Goal: Task Accomplishment & Management: Use online tool/utility

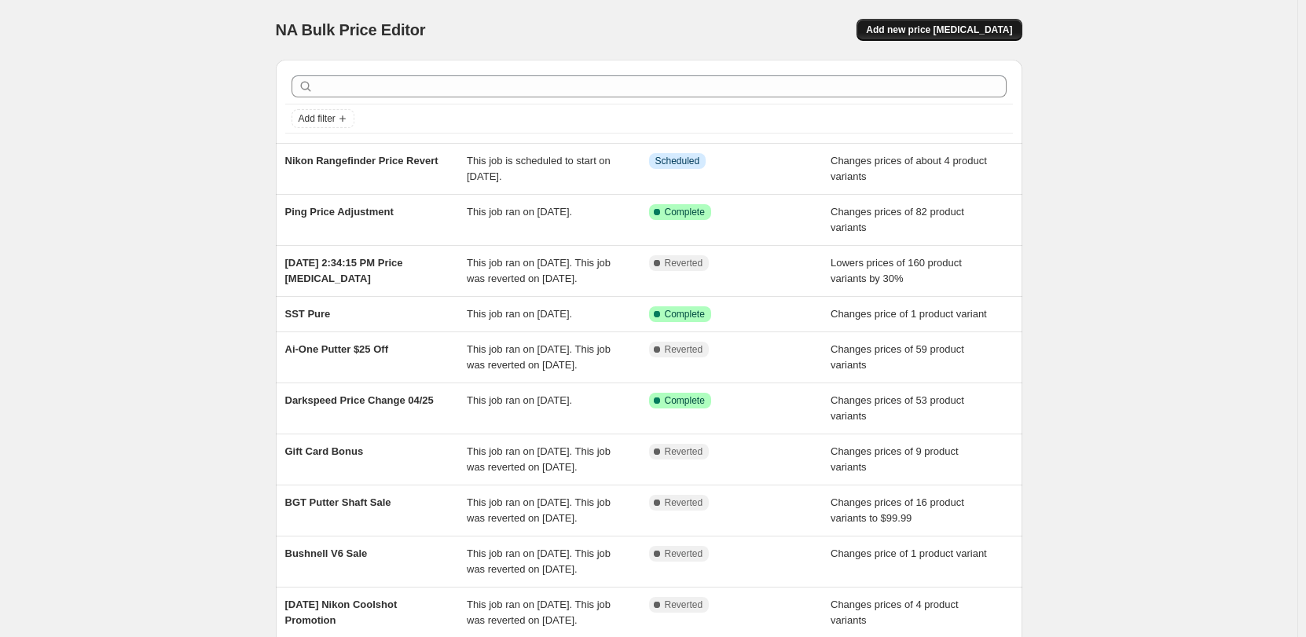
click at [963, 25] on span "Add new price [MEDICAL_DATA]" at bounding box center [939, 30] width 146 height 13
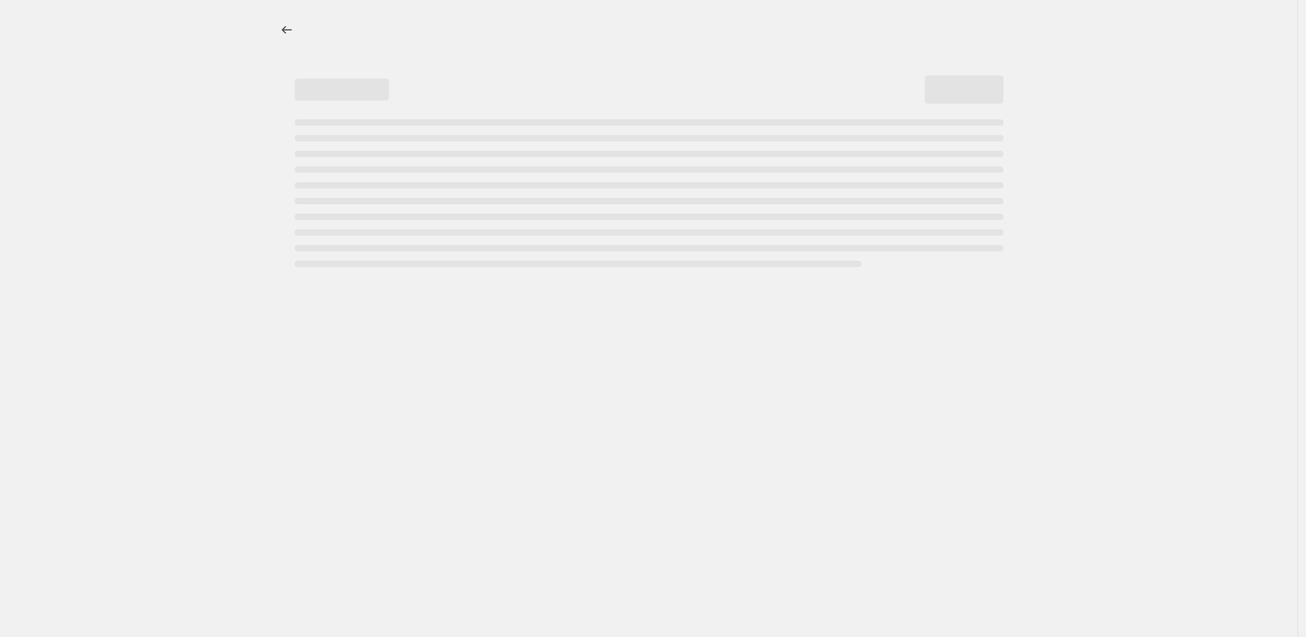
select select "percentage"
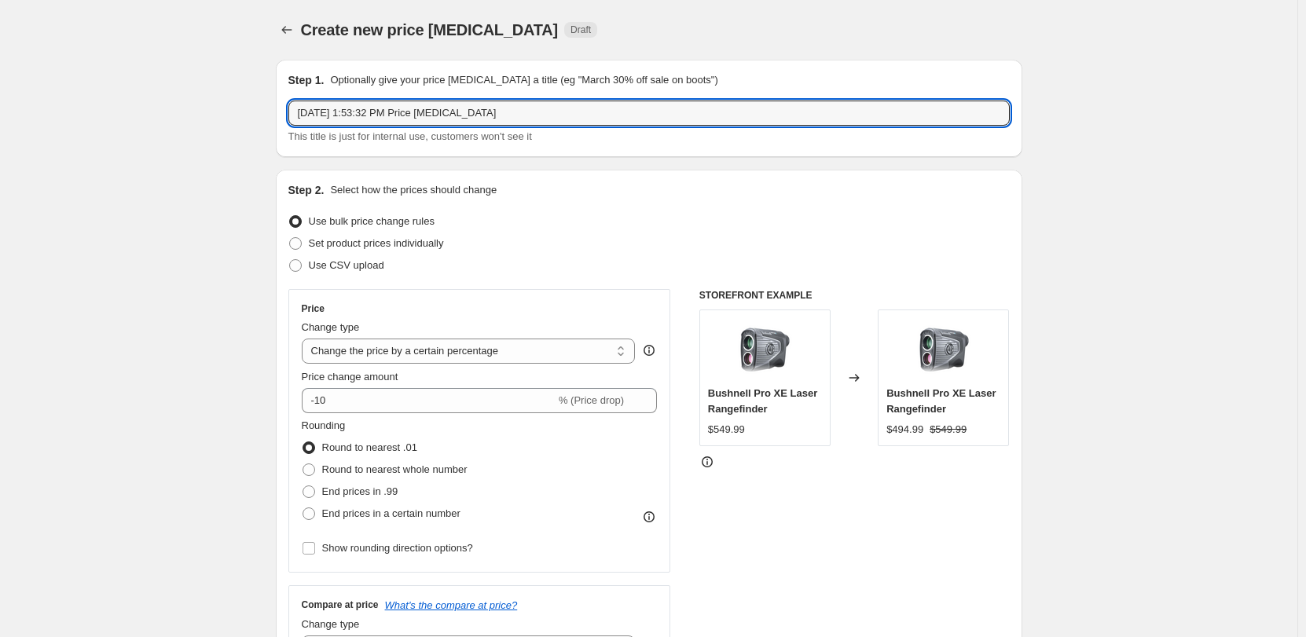
drag, startPoint x: 512, startPoint y: 115, endPoint x: 220, endPoint y: 108, distance: 292.4
drag, startPoint x: 420, startPoint y: 112, endPoint x: 431, endPoint y: 115, distance: 10.5
click at [422, 112] on input "Callaway Price Increases" at bounding box center [648, 113] width 721 height 25
type input "Callaway Price Increases 09/10"
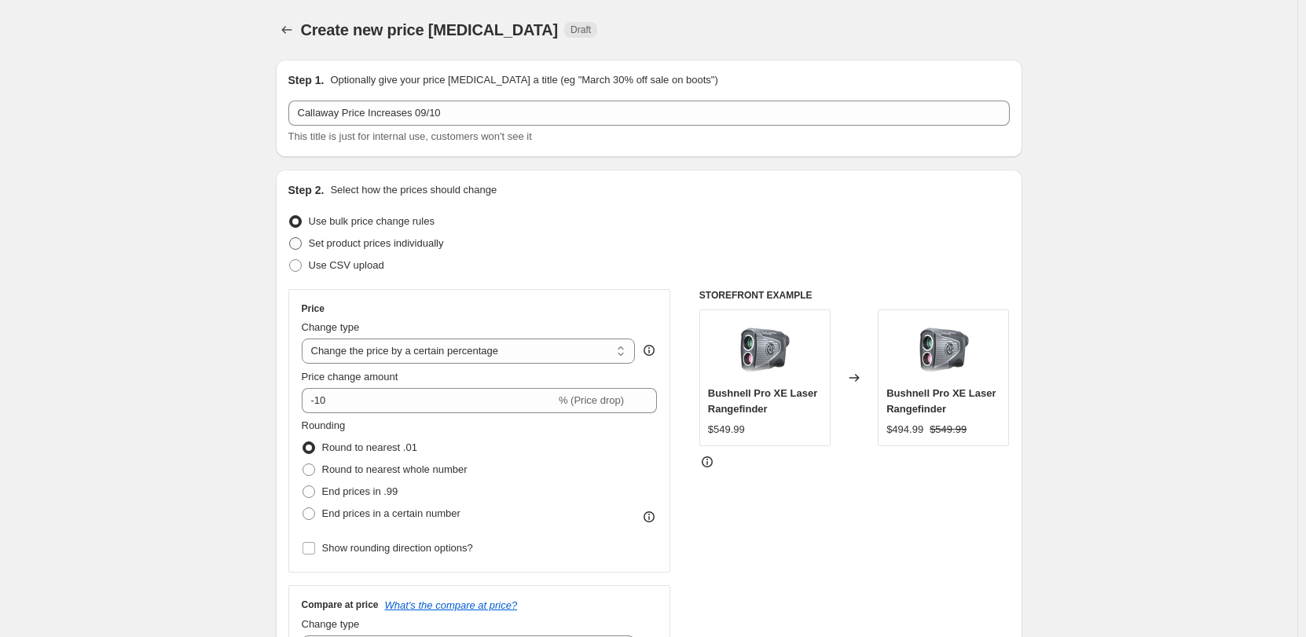
click at [325, 248] on span "Set product prices individually" at bounding box center [376, 243] width 135 height 12
click at [290, 238] on input "Set product prices individually" at bounding box center [289, 237] width 1 height 1
radio input "true"
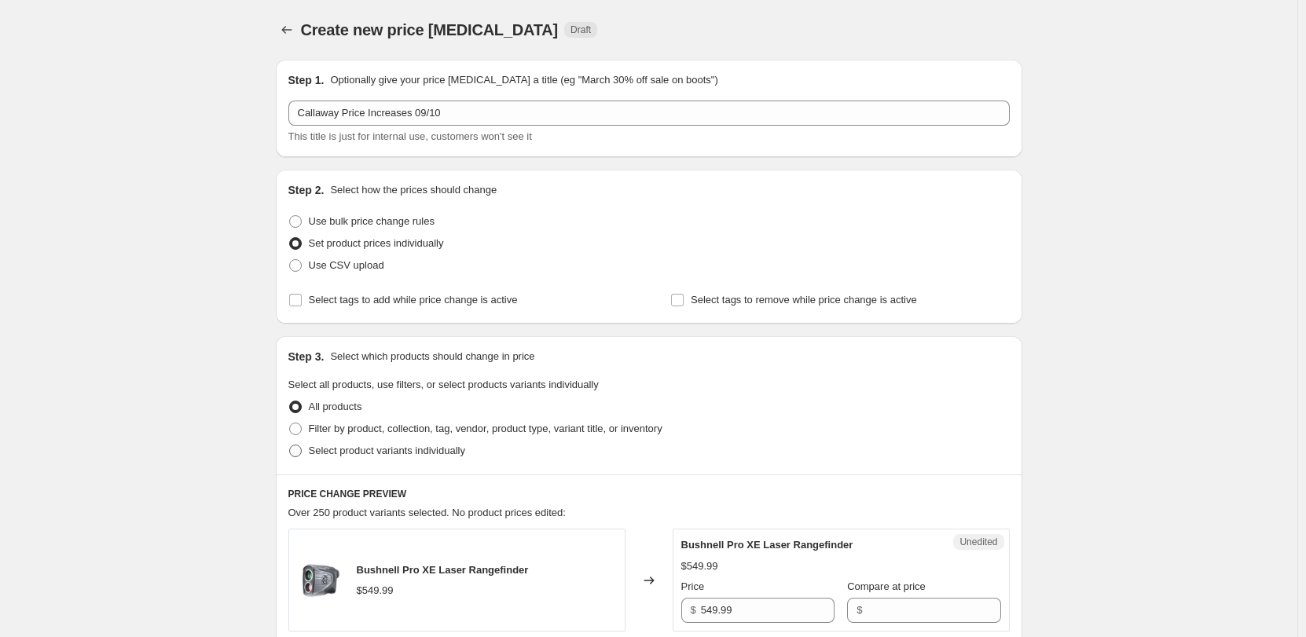
click at [339, 460] on label "Select product variants individually" at bounding box center [376, 451] width 177 height 22
click at [290, 446] on input "Select product variants individually" at bounding box center [289, 445] width 1 height 1
radio input "true"
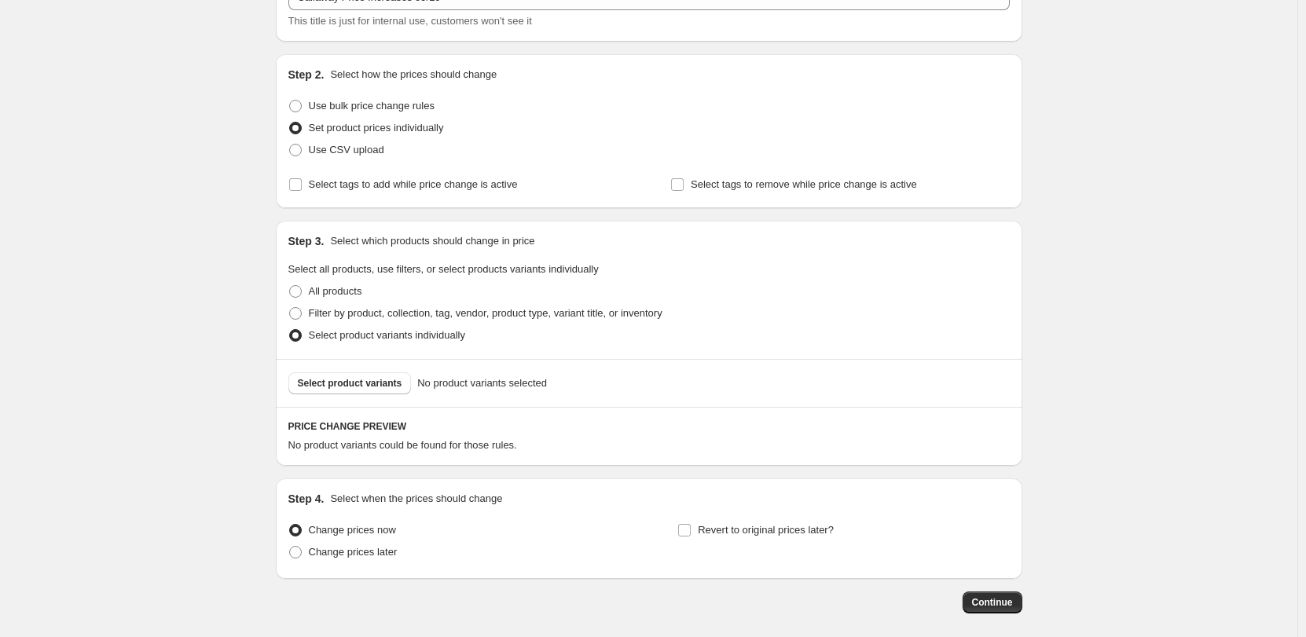
scroll to position [188, 0]
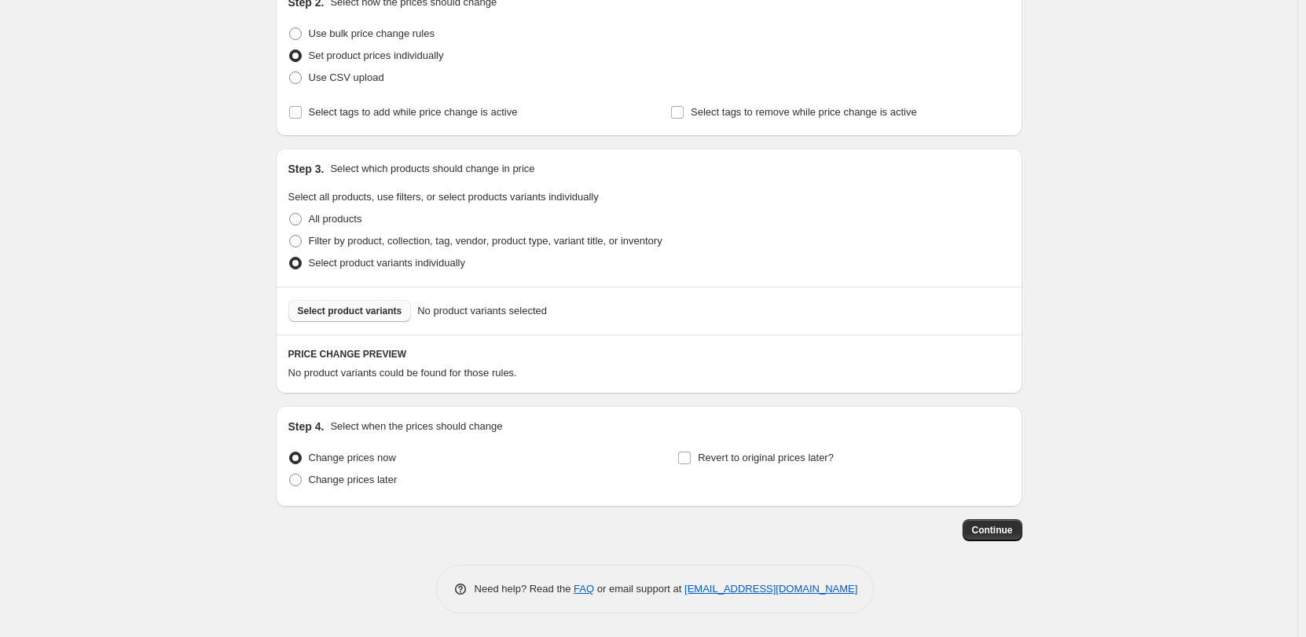
click at [358, 315] on span "Select product variants" at bounding box center [350, 311] width 105 height 13
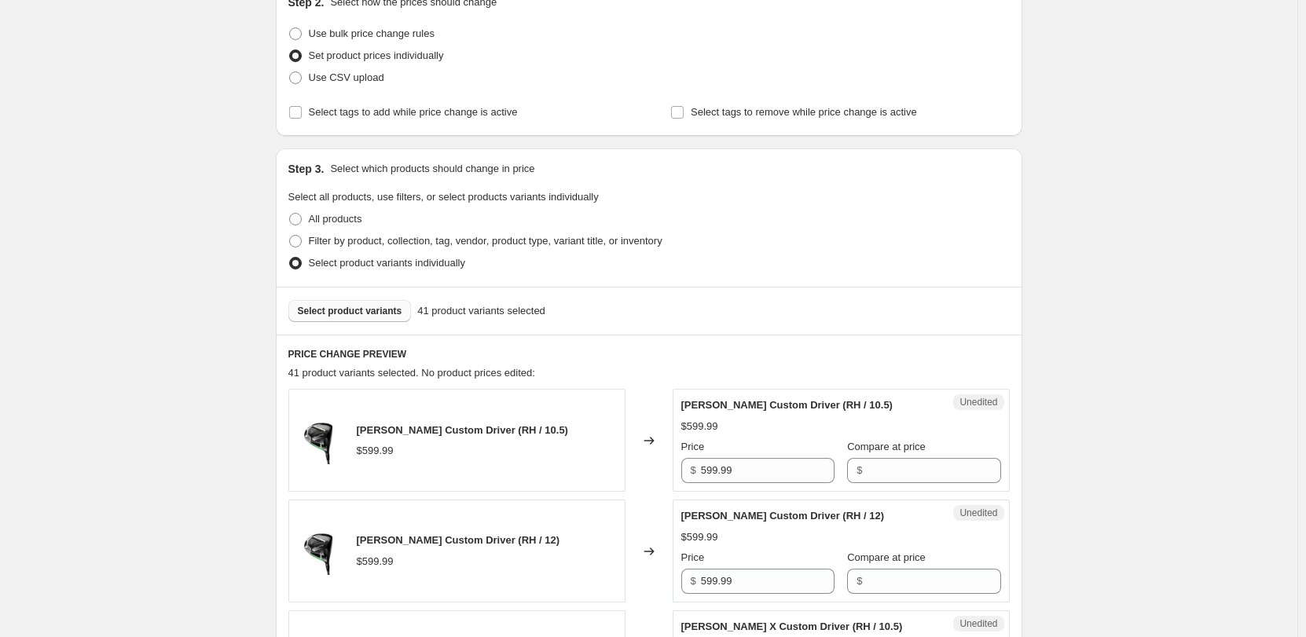
click at [316, 314] on span "Select product variants" at bounding box center [350, 311] width 105 height 13
click at [388, 306] on span "Select product variants" at bounding box center [350, 311] width 105 height 13
click at [381, 309] on span "Select product variants" at bounding box center [350, 311] width 105 height 13
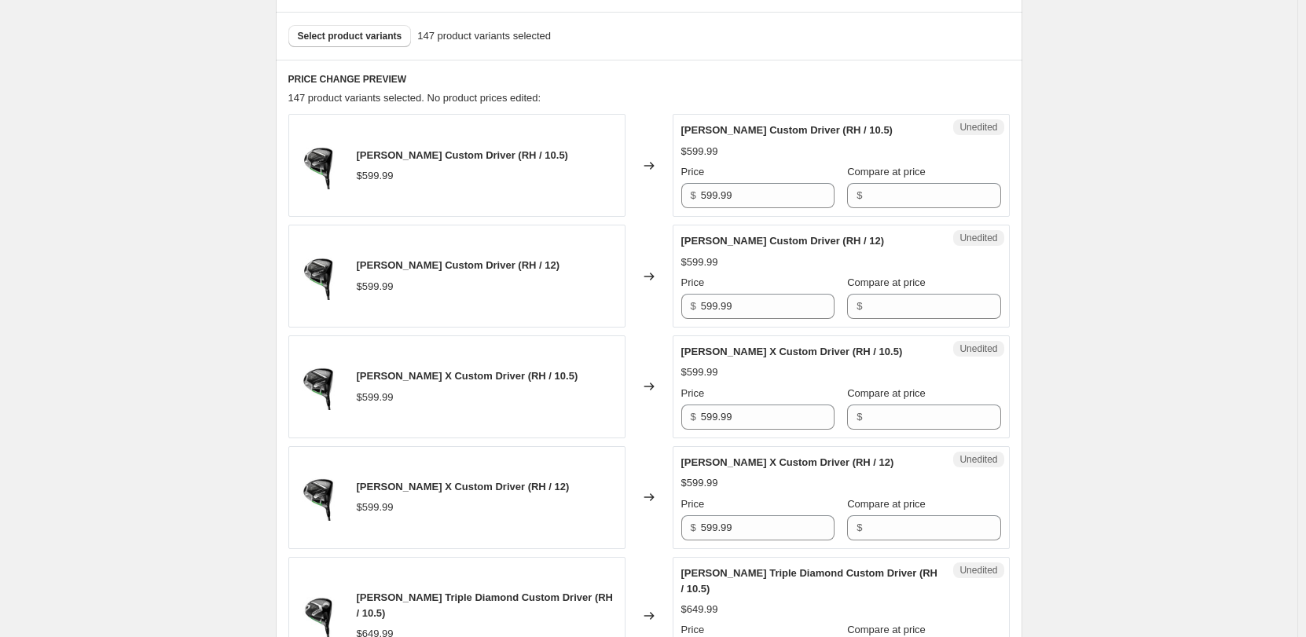
scroll to position [2686, 0]
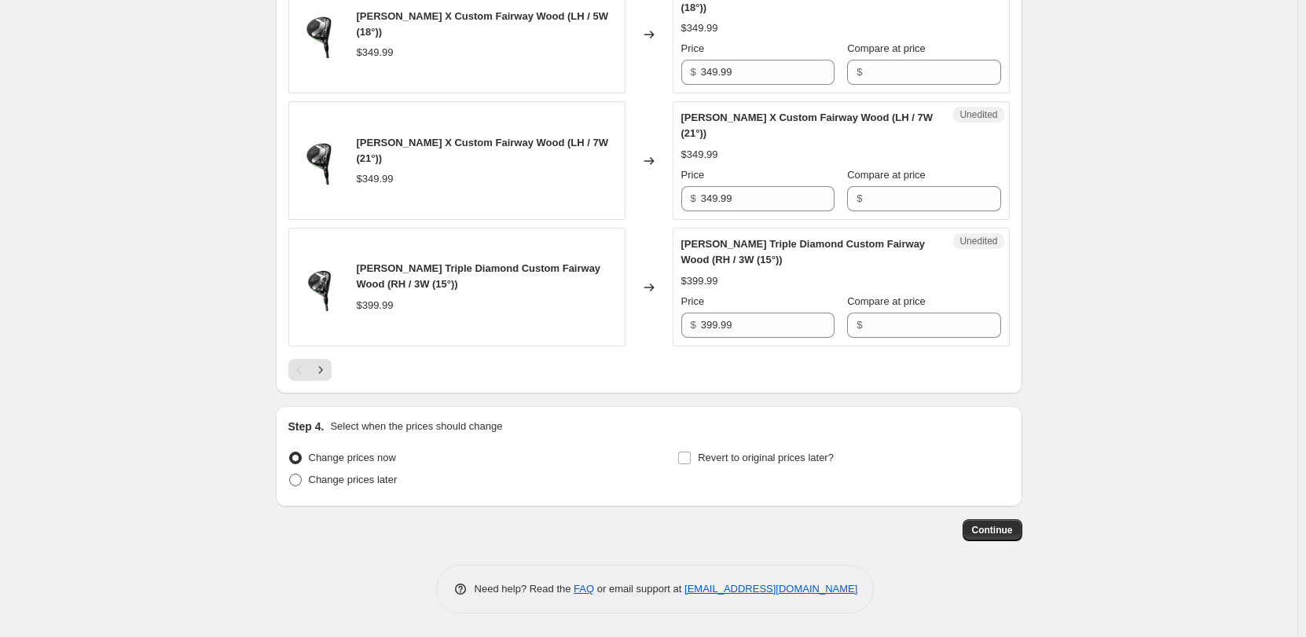
click at [303, 487] on span at bounding box center [295, 480] width 14 height 14
click at [290, 475] on input "Change prices later" at bounding box center [289, 474] width 1 height 1
radio input "true"
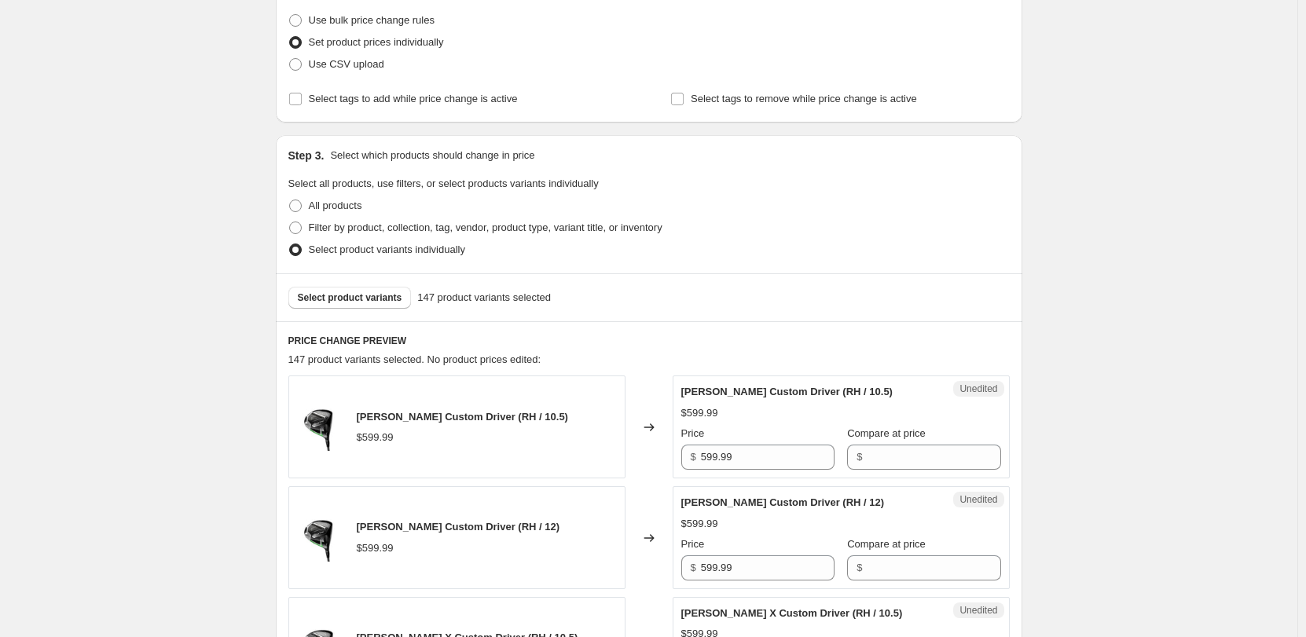
scroll to position [127, 0]
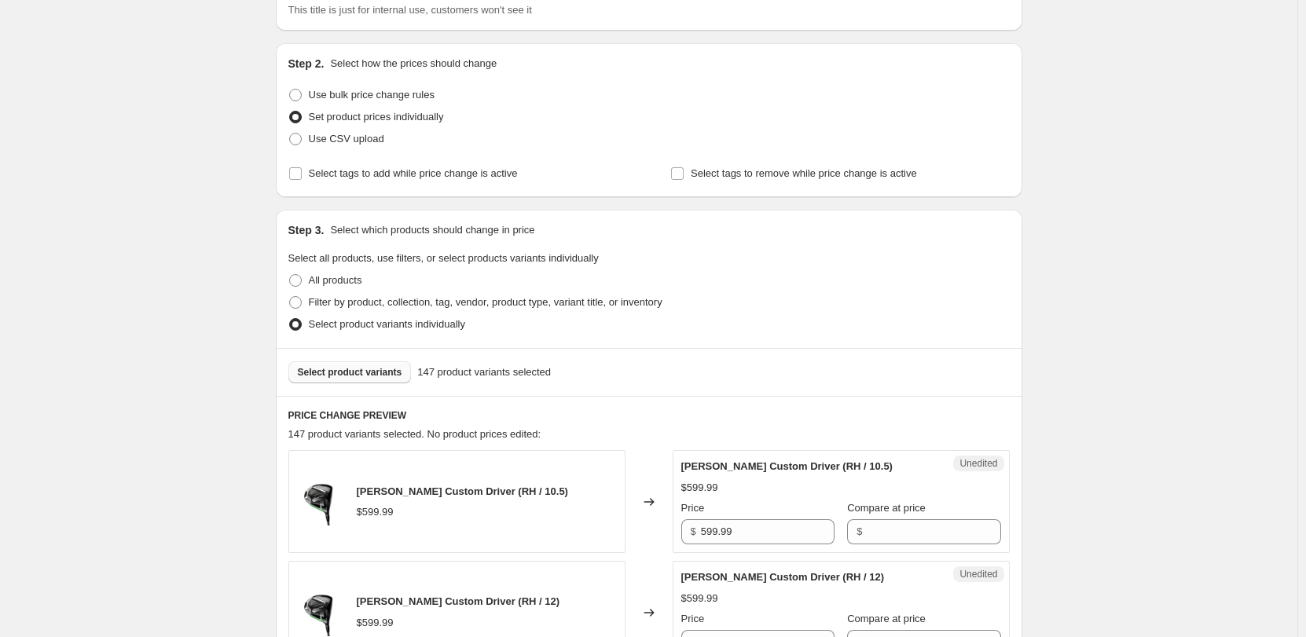
click at [381, 380] on button "Select product variants" at bounding box center [349, 372] width 123 height 22
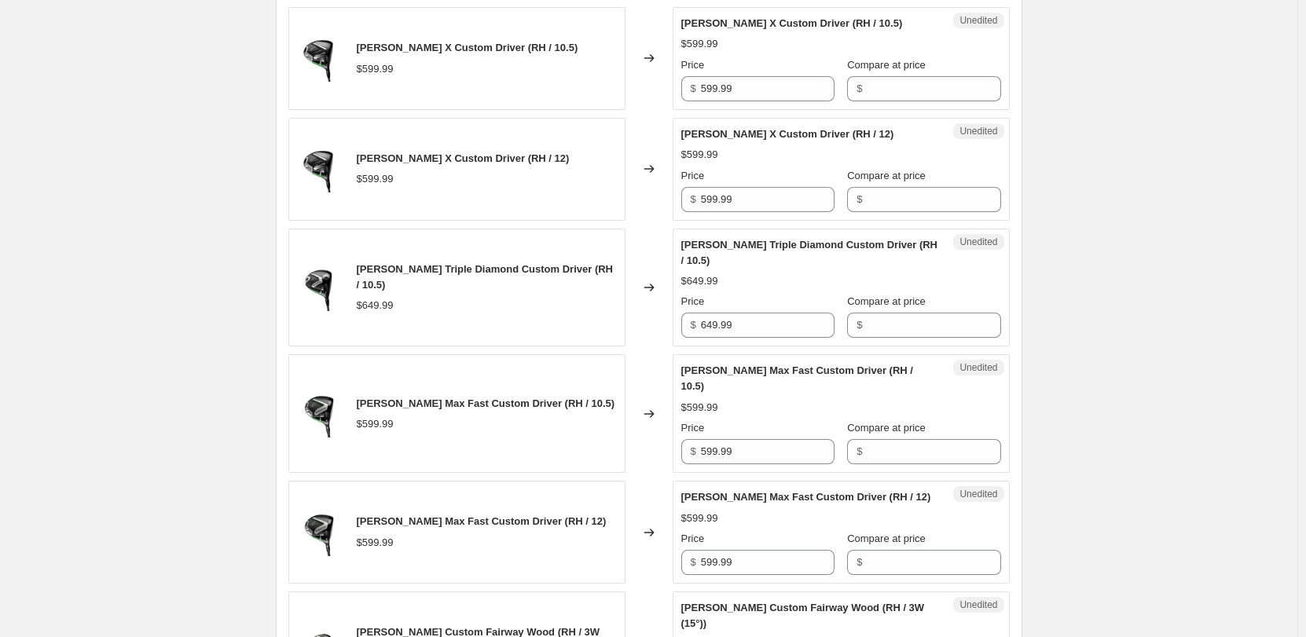
scroll to position [2814, 0]
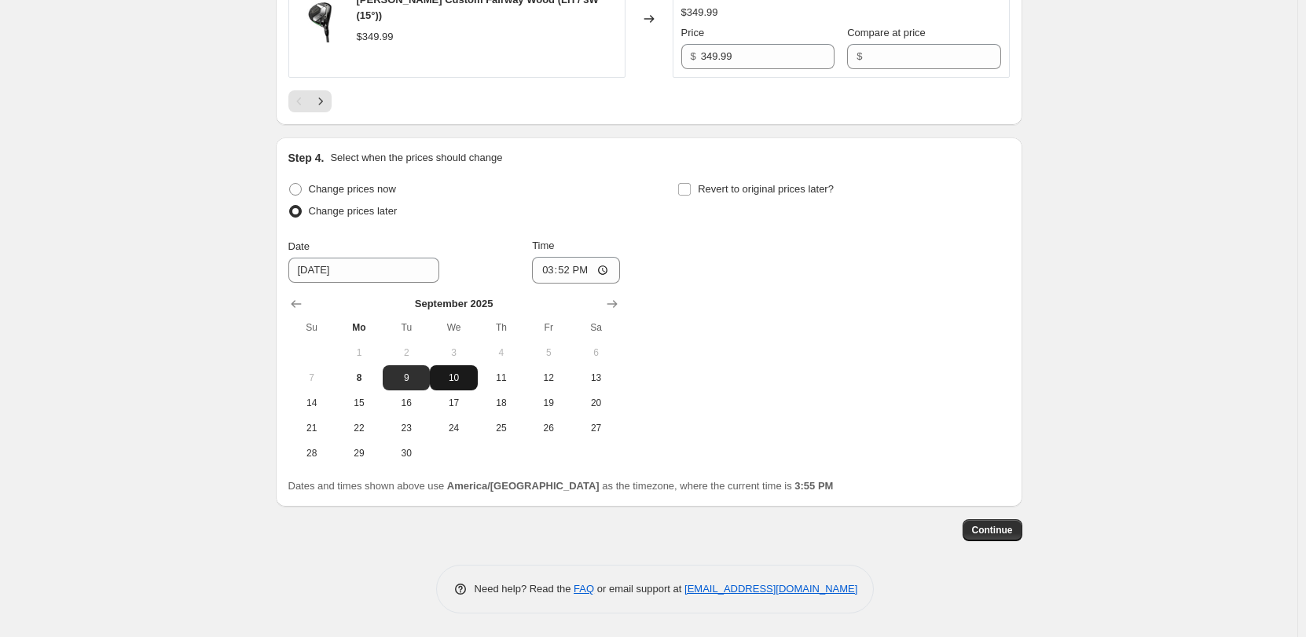
click at [460, 375] on span "10" at bounding box center [453, 378] width 35 height 13
click at [612, 271] on input "15:52" at bounding box center [576, 270] width 88 height 27
click at [408, 377] on span "9" at bounding box center [406, 378] width 35 height 13
type input "[DATE]"
click at [596, 268] on input "15:52" at bounding box center [576, 270] width 88 height 27
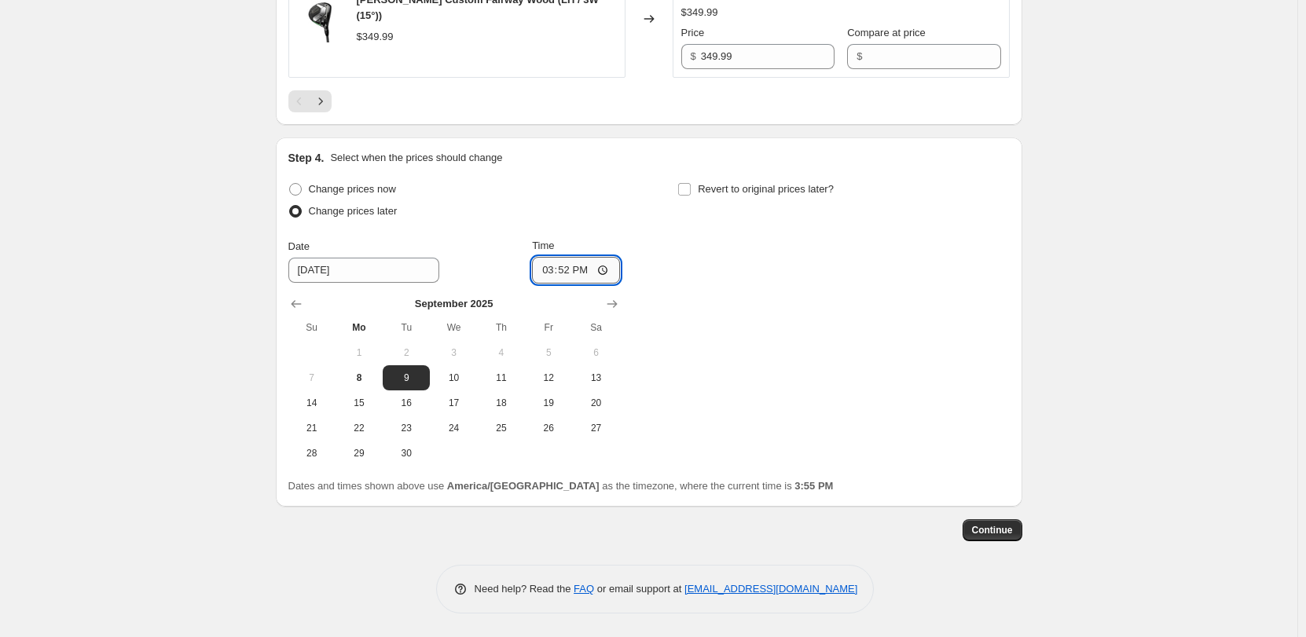
click at [605, 268] on input "15:52" at bounding box center [576, 270] width 88 height 27
click at [712, 296] on div "Change prices now Change prices later Date [DATE] Time 15:50 [DATE] Su Mo Tu We…" at bounding box center [648, 322] width 721 height 288
click at [607, 270] on input "15:50" at bounding box center [576, 270] width 88 height 27
type input "21:00"
click at [709, 280] on div "Change prices now Change prices later Date [DATE] Time 21:00 [DATE] Su Mo Tu We…" at bounding box center [648, 322] width 721 height 288
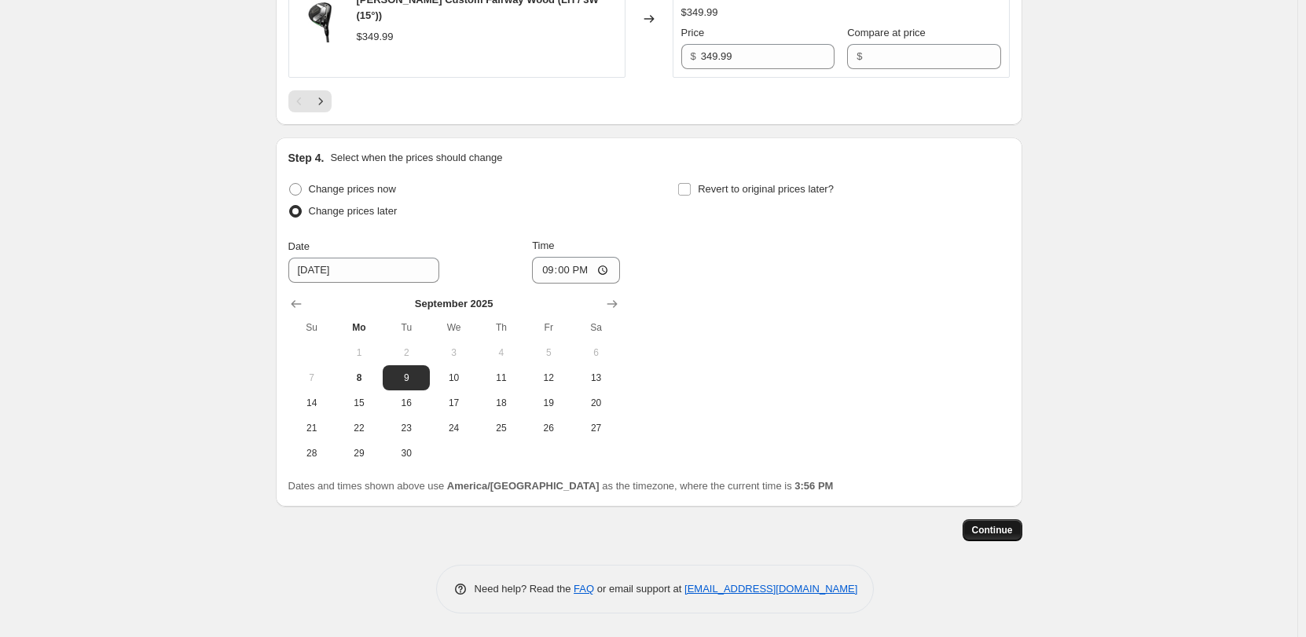
click at [992, 526] on span "Continue" at bounding box center [992, 530] width 41 height 13
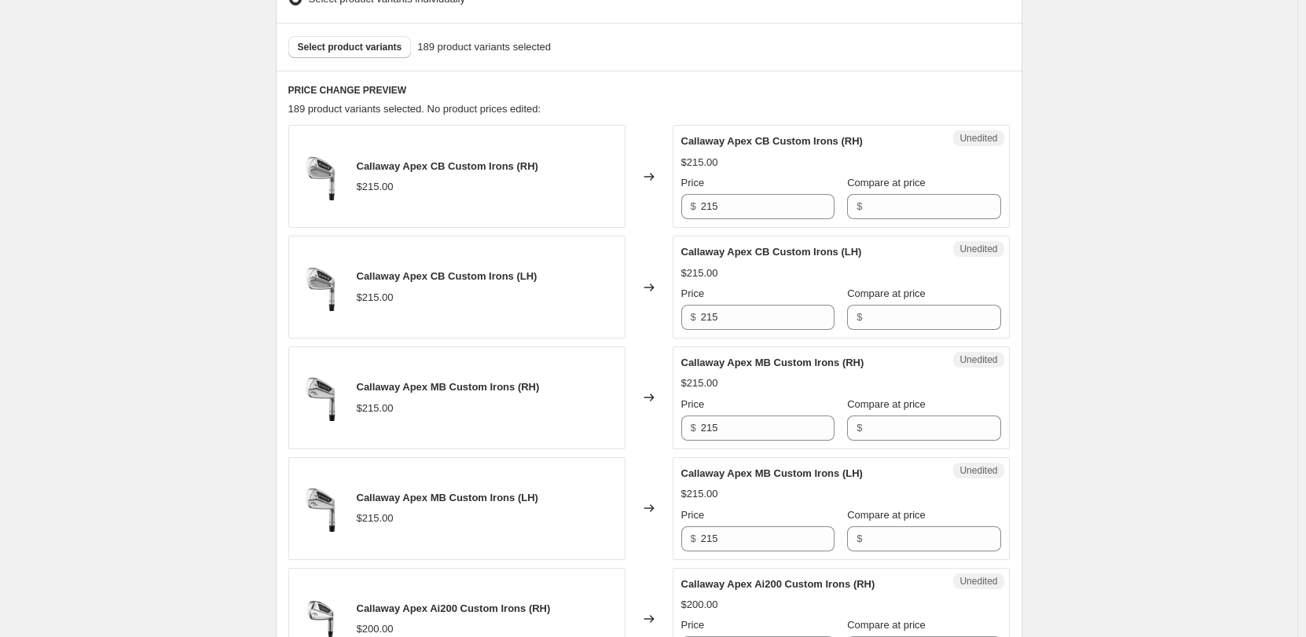
scroll to position [550, 0]
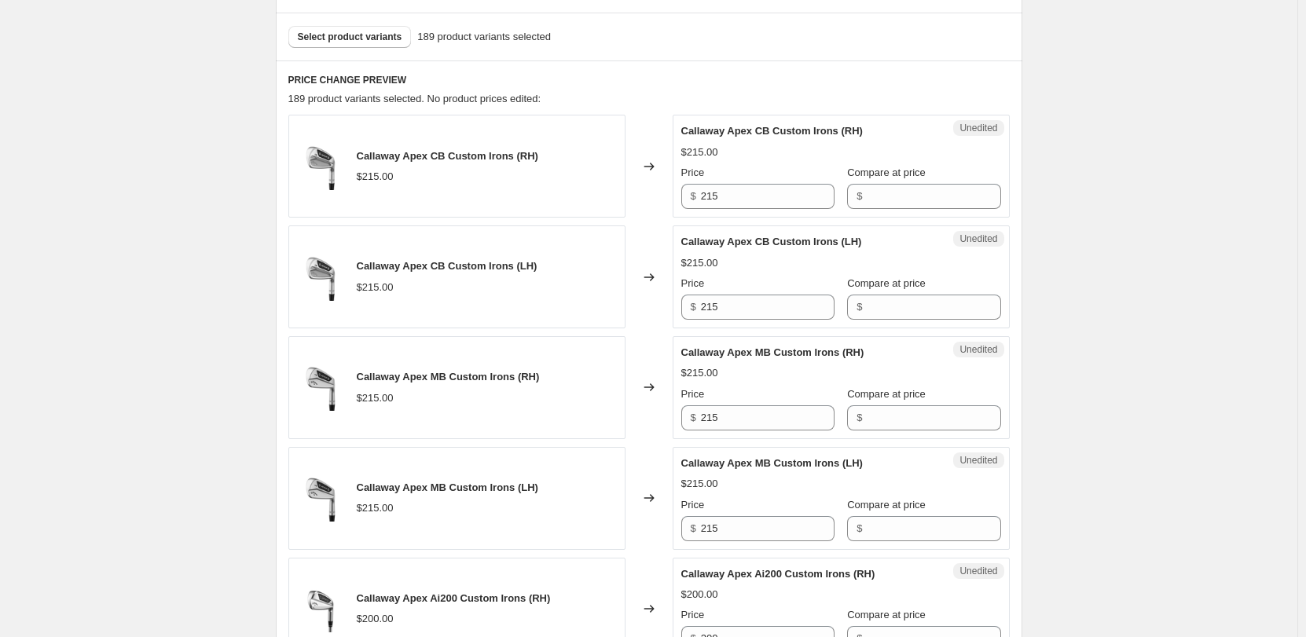
click at [776, 210] on div "Unedited Callaway Apex CB Custom Irons (RH) $215.00 Price $ 215 Compare at pric…" at bounding box center [841, 166] width 337 height 103
click at [777, 200] on input "215" at bounding box center [768, 196] width 134 height 25
drag, startPoint x: 737, startPoint y: 199, endPoint x: 665, endPoint y: 213, distance: 73.7
click at [665, 213] on div "Callaway Apex CB Custom Irons (RH) $215.00 Changed to Unedited Callaway Apex CB…" at bounding box center [648, 166] width 721 height 103
click at [875, 193] on input "Compare at price" at bounding box center [934, 196] width 134 height 25
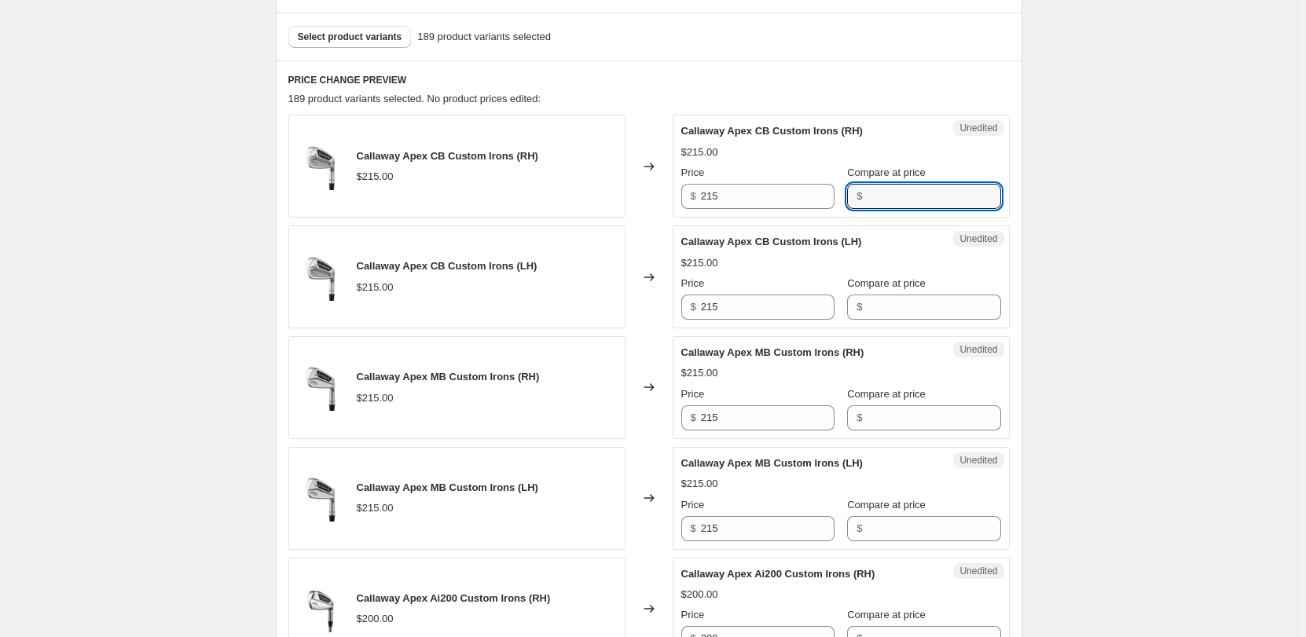
paste input "215"
type input "215"
click at [922, 207] on input "215" at bounding box center [934, 196] width 134 height 25
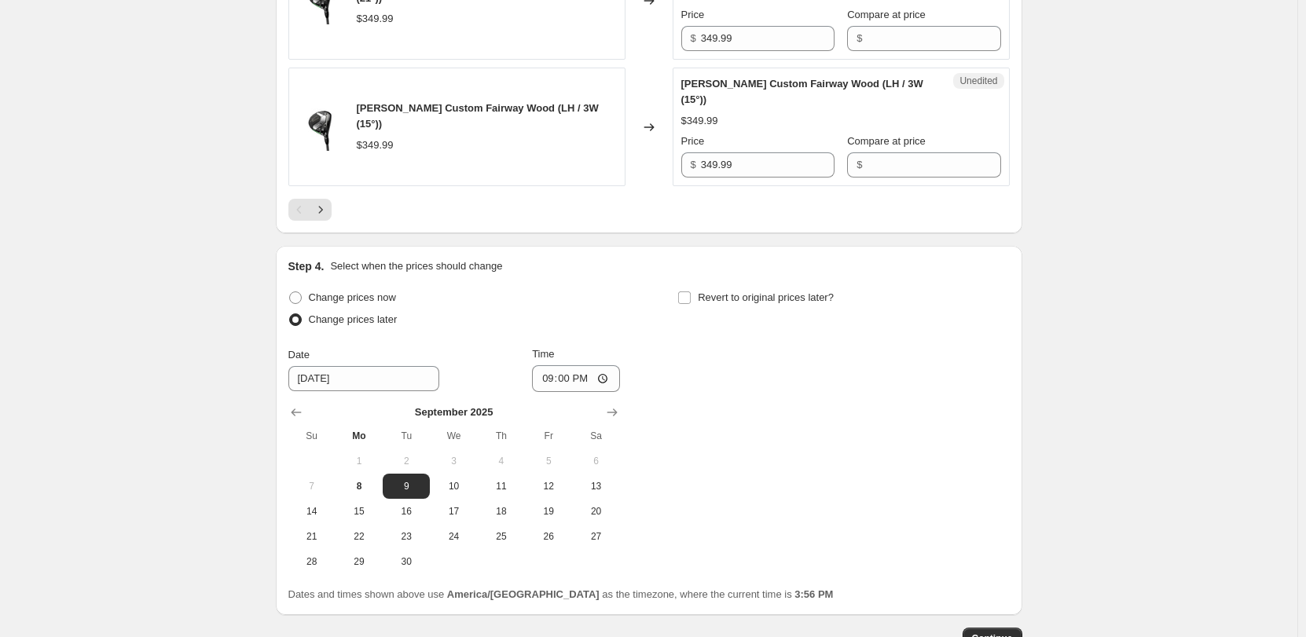
scroll to position [2902, 0]
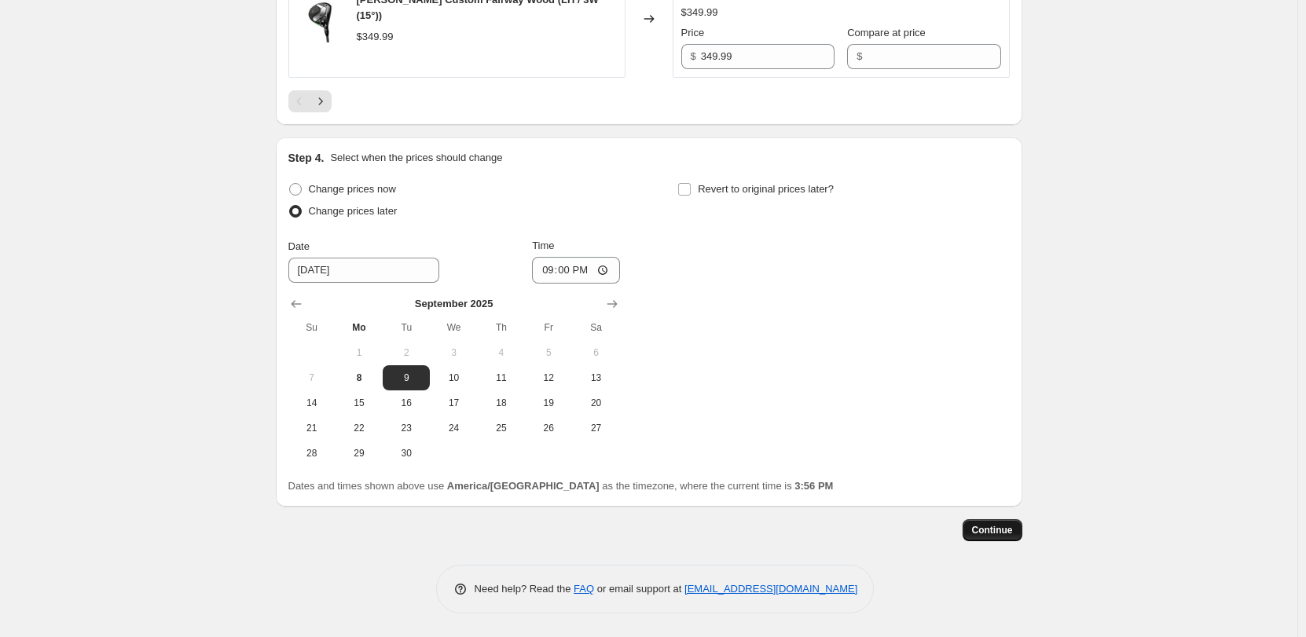
click at [997, 537] on span "Continue" at bounding box center [992, 530] width 41 height 13
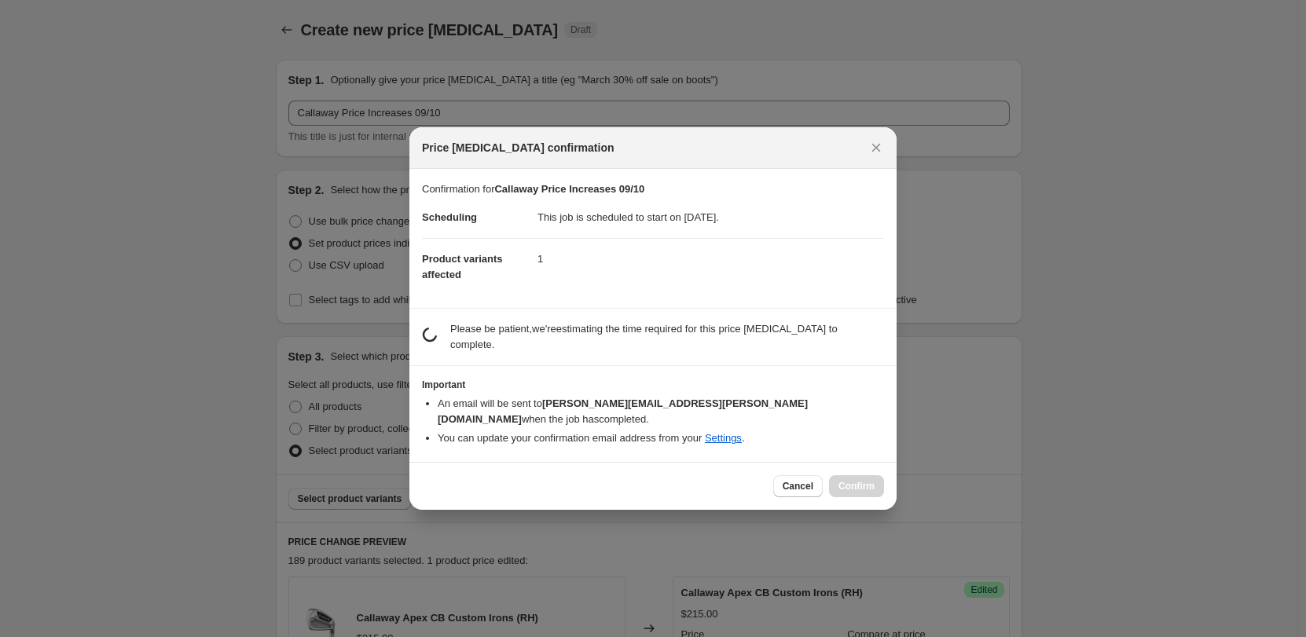
scroll to position [2814, 0]
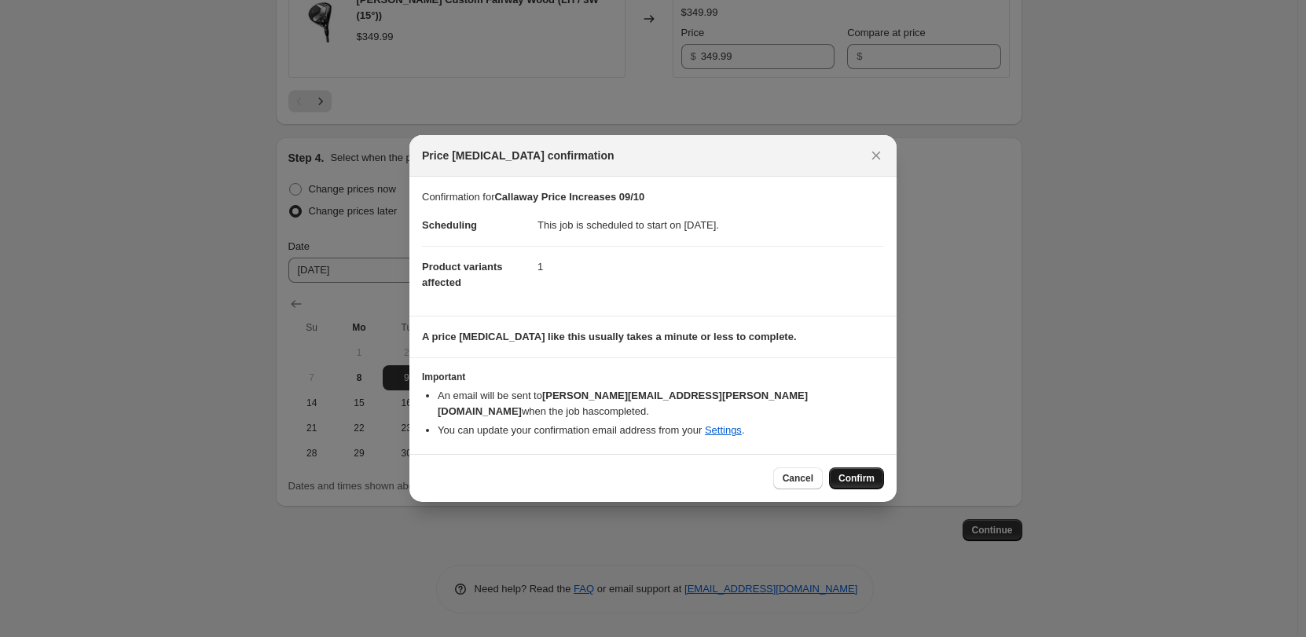
click at [860, 474] on span "Confirm" at bounding box center [856, 478] width 36 height 13
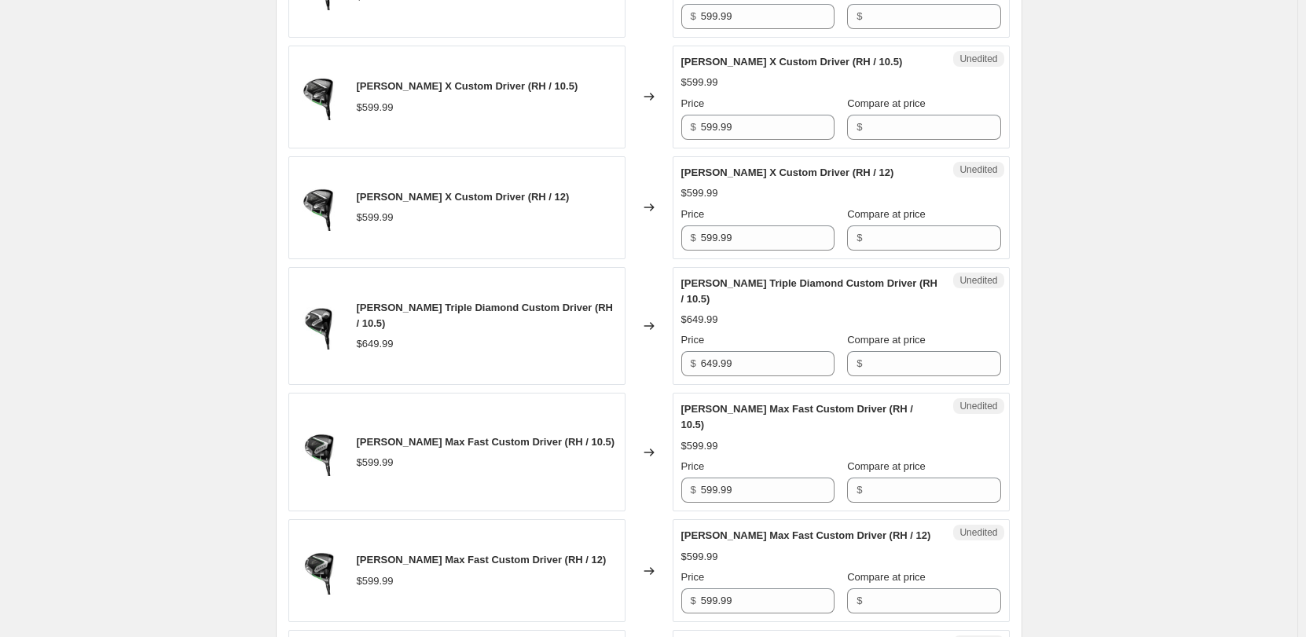
scroll to position [1495, 0]
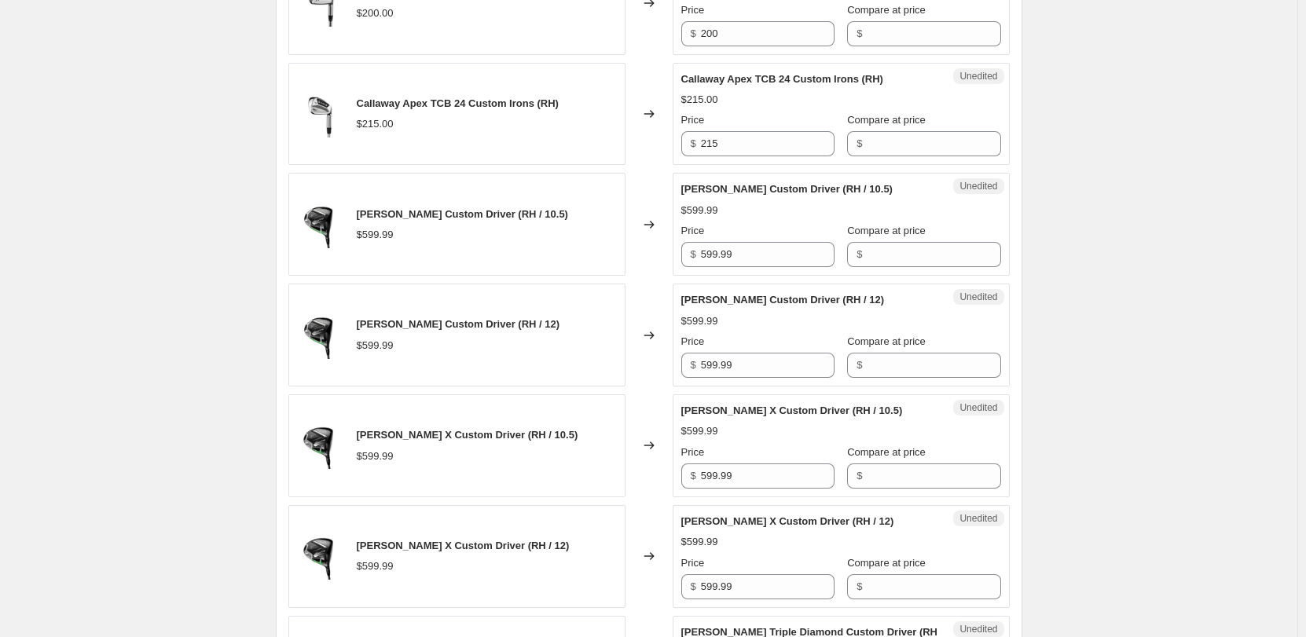
click at [237, 167] on div "Callaway Price Increases 09/10. This page is ready Callaway Price Increases 09/…" at bounding box center [648, 270] width 1297 height 3531
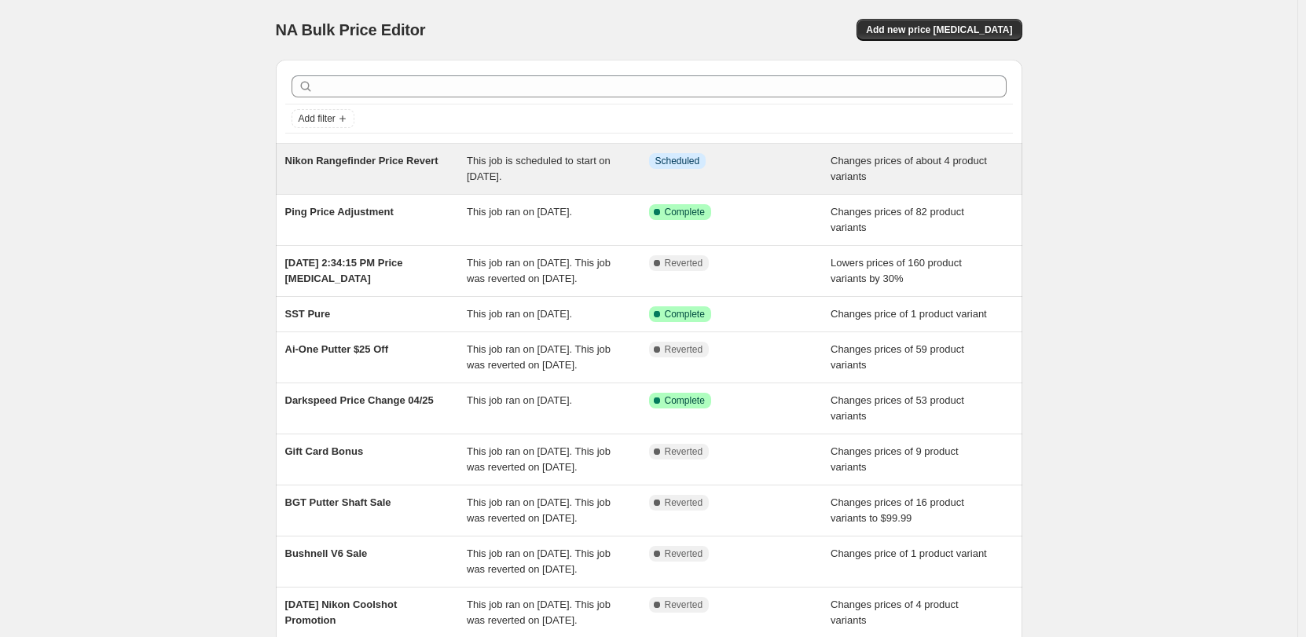
click at [434, 160] on span "Nikon Rangefinder Price Revert" at bounding box center [361, 161] width 153 height 12
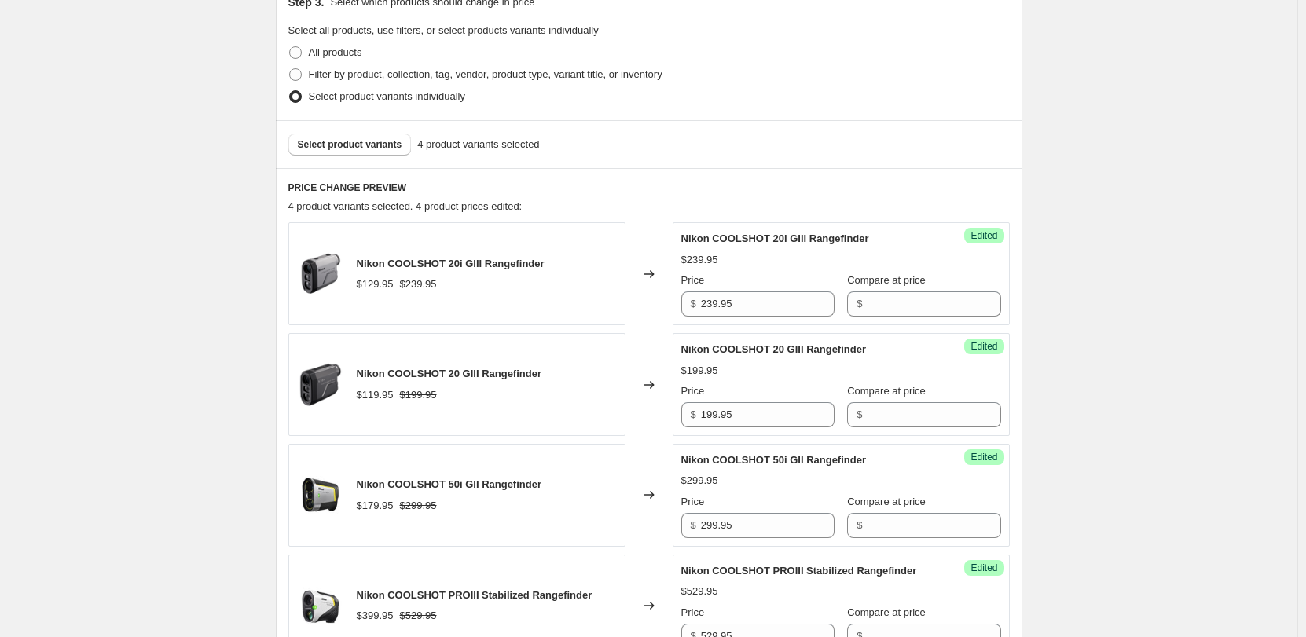
scroll to position [629, 0]
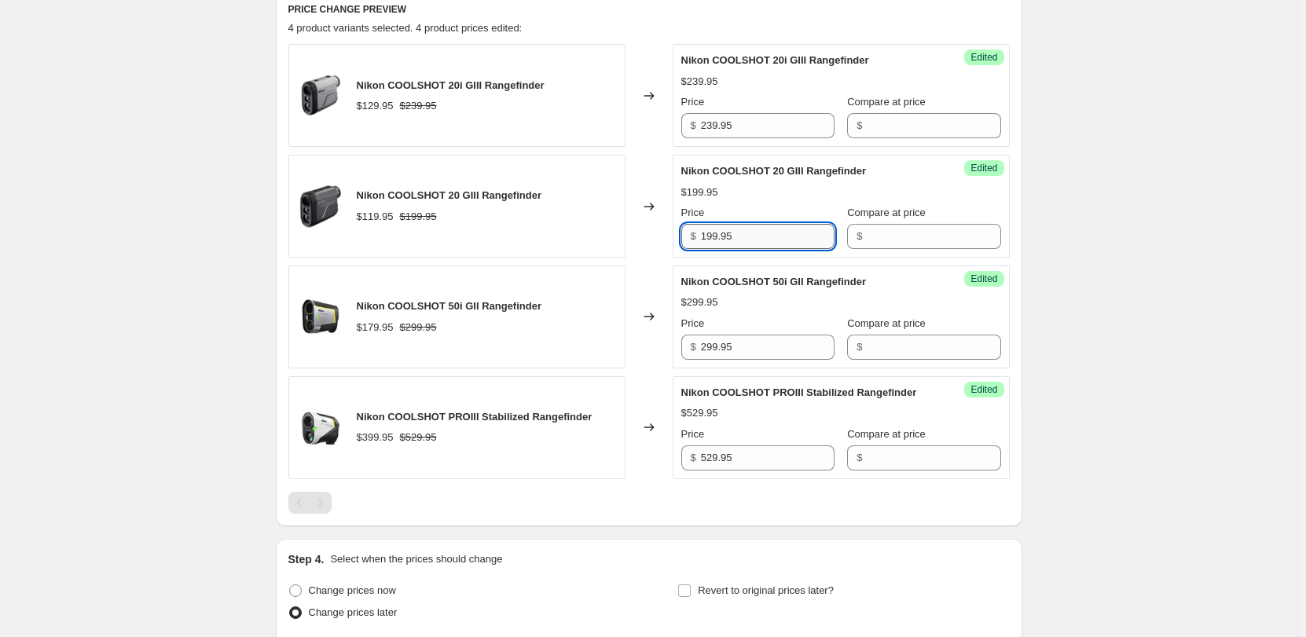
click at [728, 245] on input "199.95" at bounding box center [768, 236] width 134 height 25
click at [1120, 273] on div "Nikon Rangefinder Price Revert. This page is ready Nikon Rangefinder Price Reve…" at bounding box center [648, 204] width 1297 height 1667
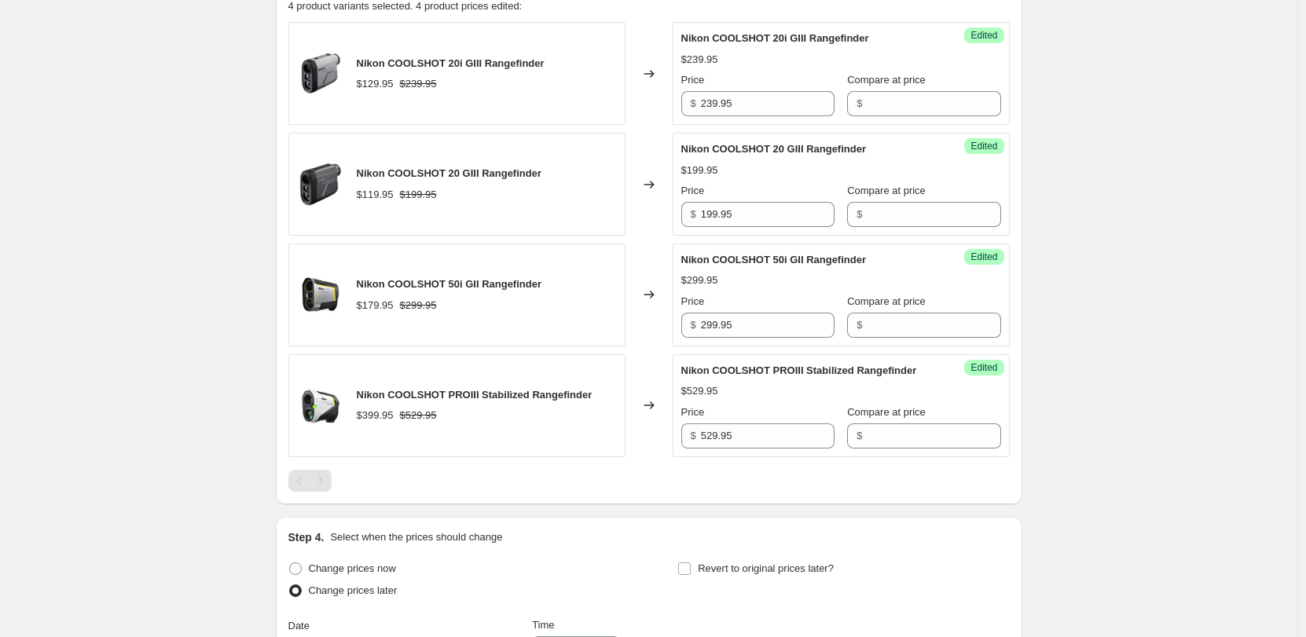
scroll to position [0, 0]
